Goal: Information Seeking & Learning: Learn about a topic

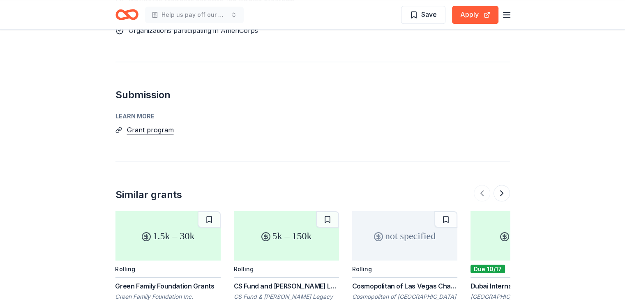
scroll to position [739, 0]
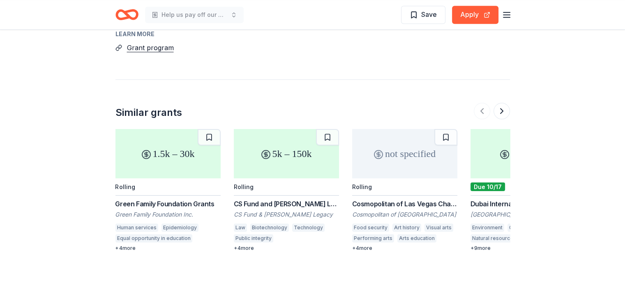
click at [132, 245] on div "+ 4 more" at bounding box center [167, 248] width 105 height 7
click at [506, 103] on button at bounding box center [501, 111] width 16 height 16
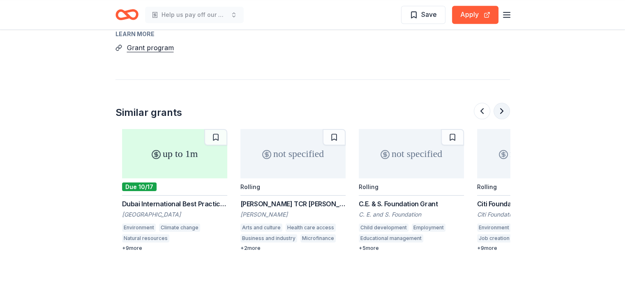
scroll to position [0, 355]
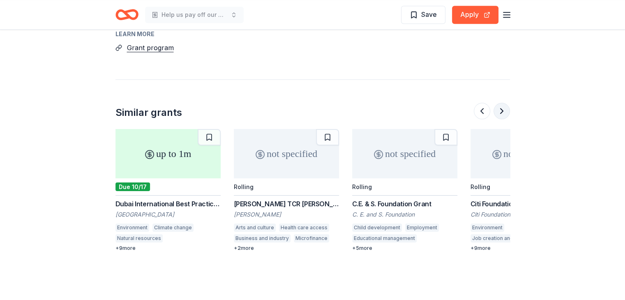
click at [505, 103] on button at bounding box center [501, 111] width 16 height 16
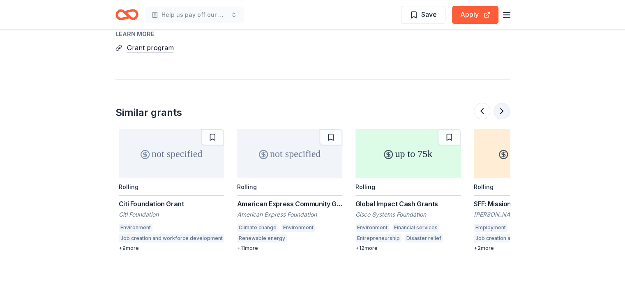
scroll to position [0, 710]
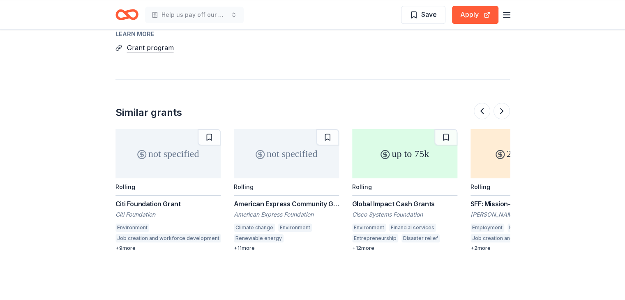
click at [255, 245] on div "+ 11 more" at bounding box center [286, 248] width 105 height 7
click at [495, 103] on button at bounding box center [501, 111] width 16 height 16
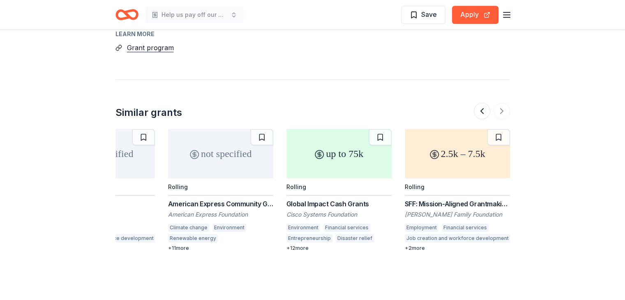
click at [496, 103] on div at bounding box center [491, 111] width 36 height 16
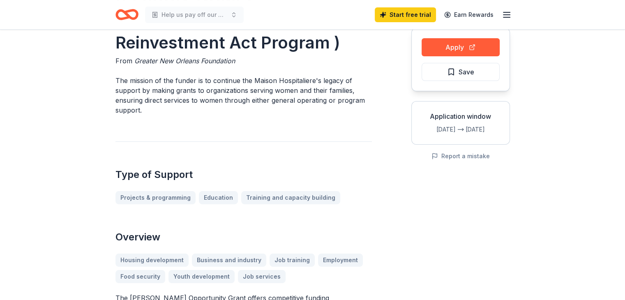
scroll to position [0, 0]
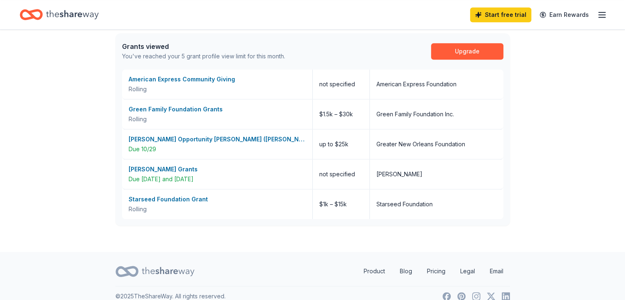
scroll to position [567, 0]
